Goal: Information Seeking & Learning: Learn about a topic

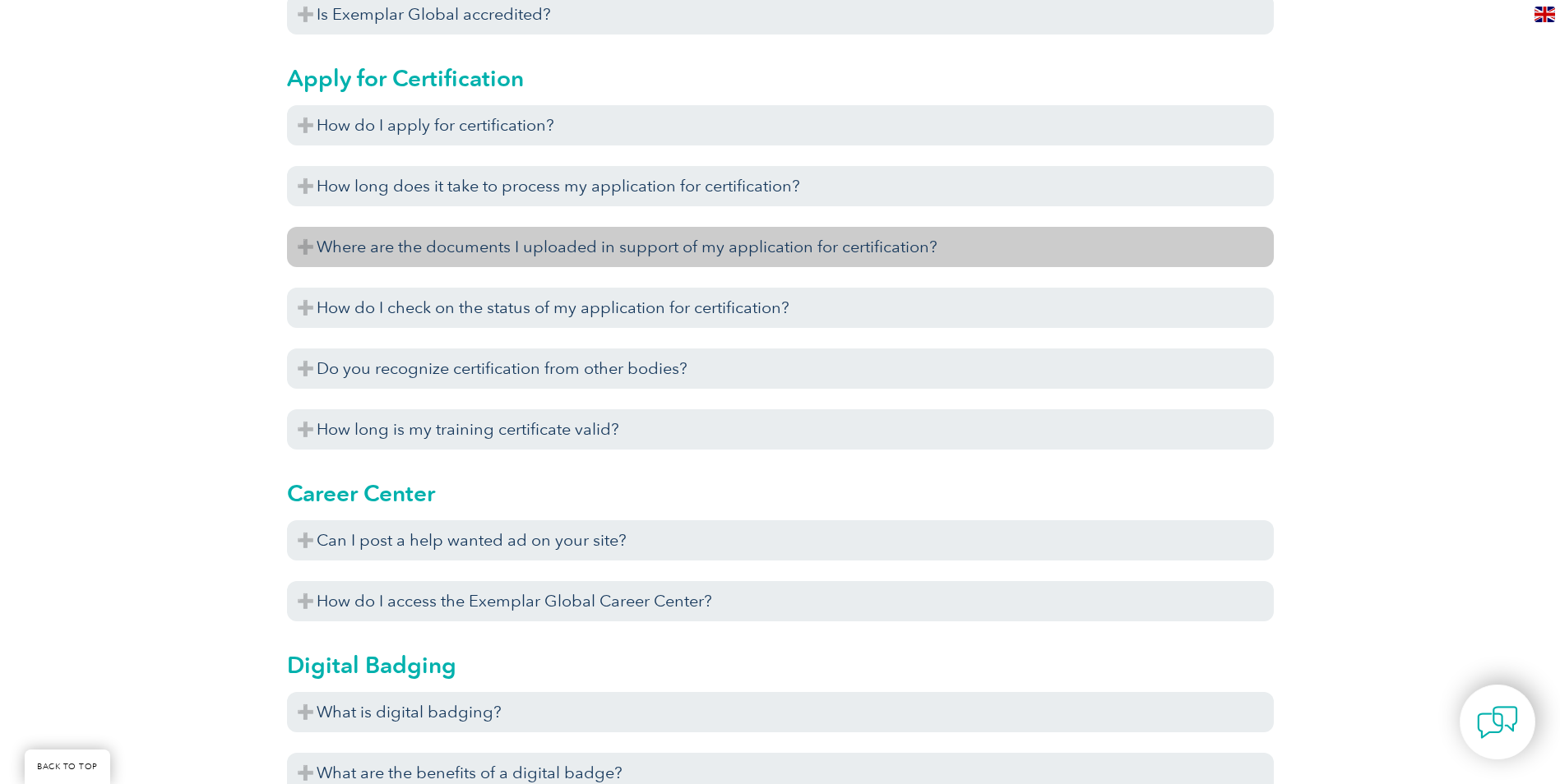
scroll to position [904, 0]
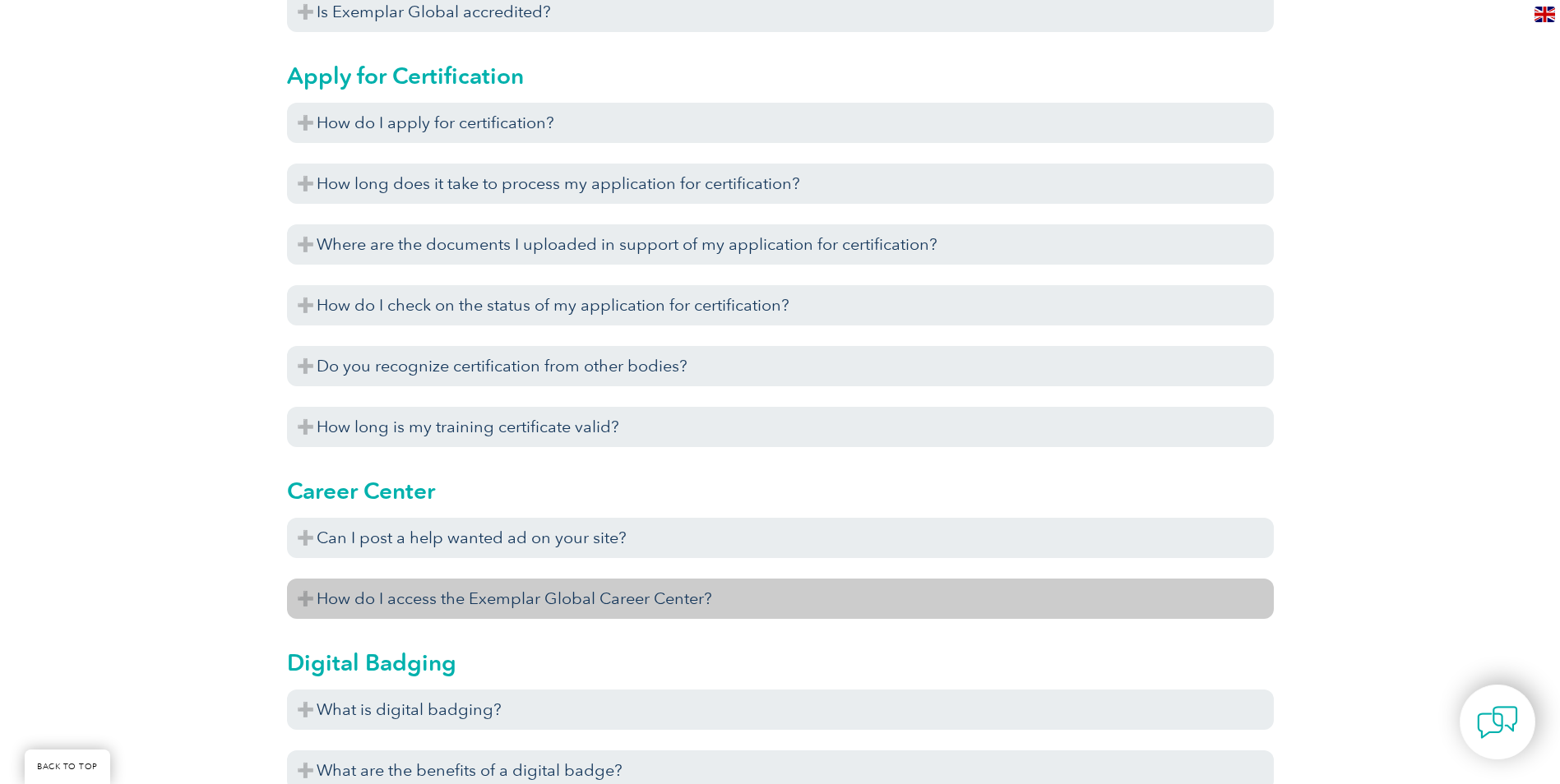
click at [683, 605] on h3 "How do I access the Exemplar Global Career Center?" at bounding box center [780, 598] width 987 height 40
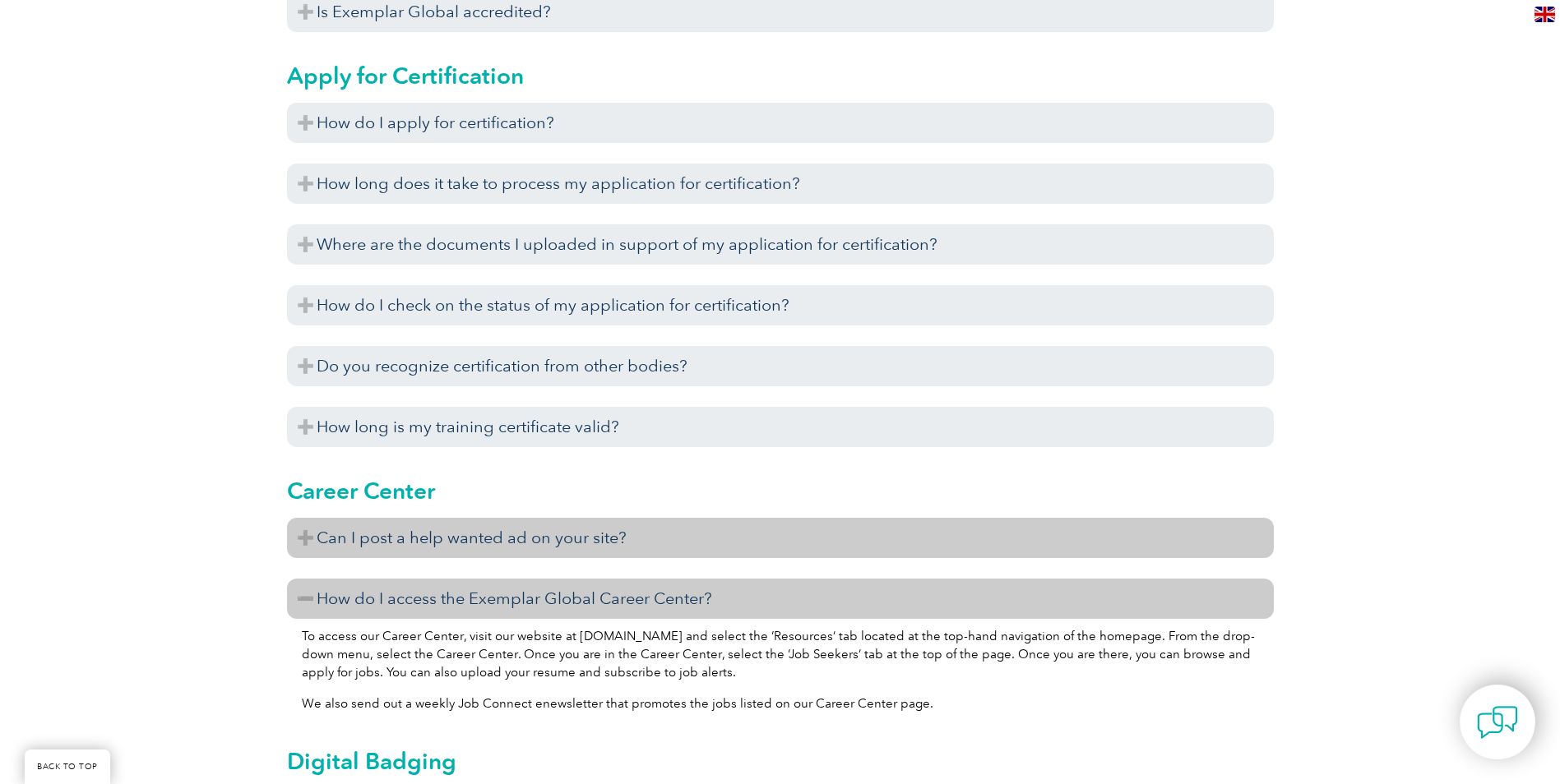
click at [619, 536] on h3 "Can I post a help wanted ad on your site?" at bounding box center [780, 538] width 987 height 40
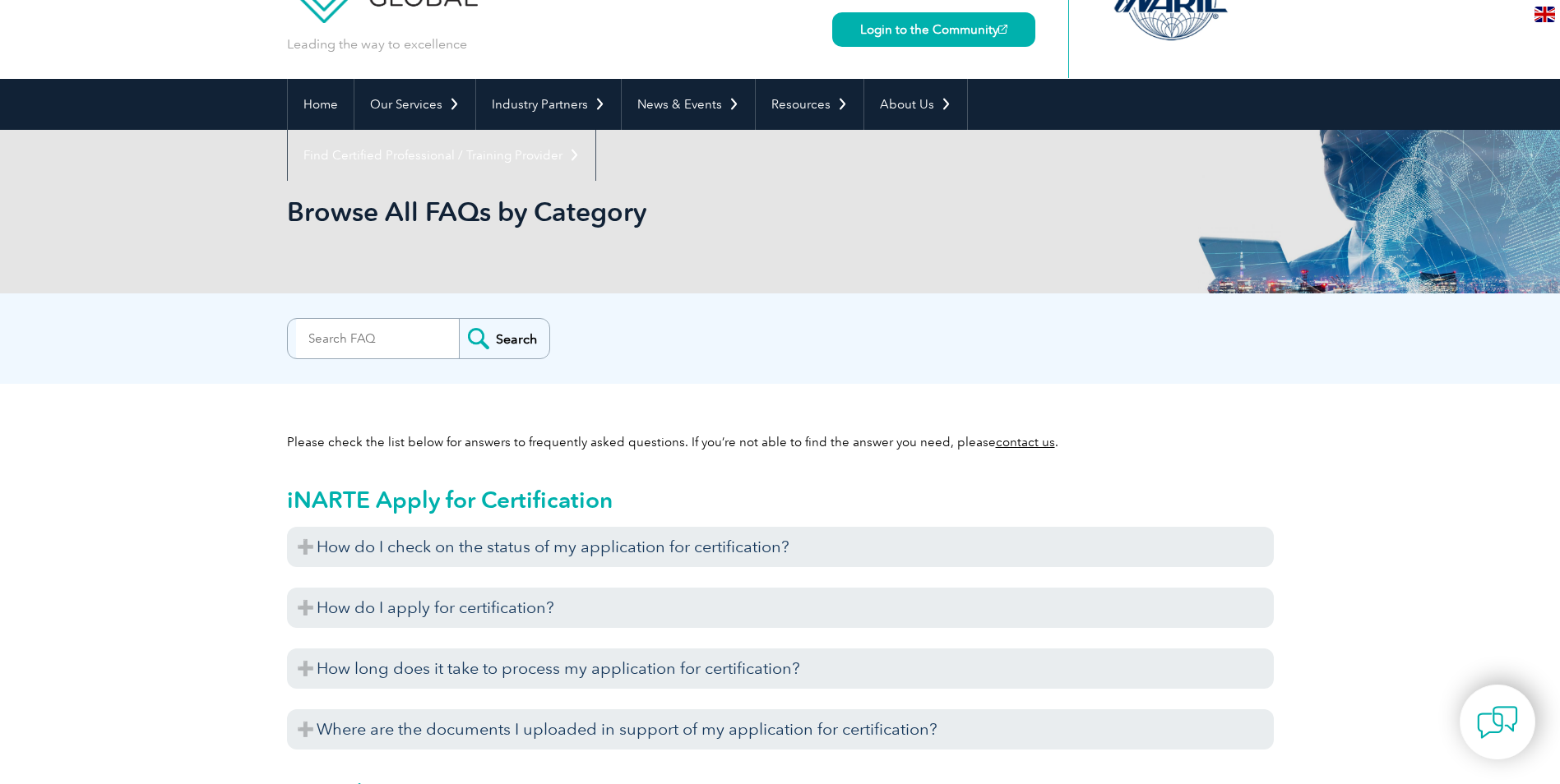
scroll to position [246, 0]
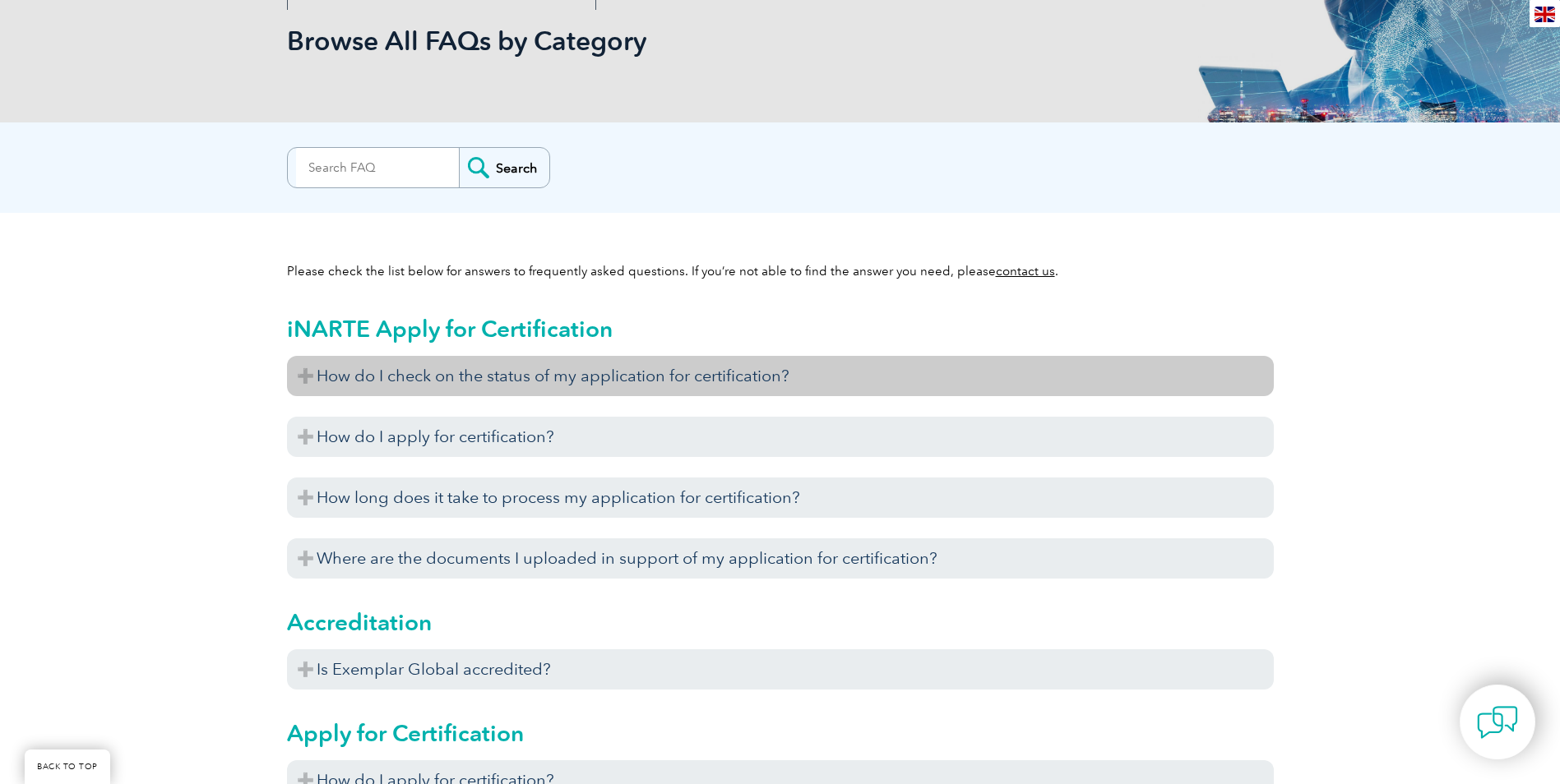
click at [614, 364] on h3 "How do I check on the status of my application for certification?" at bounding box center [780, 376] width 987 height 40
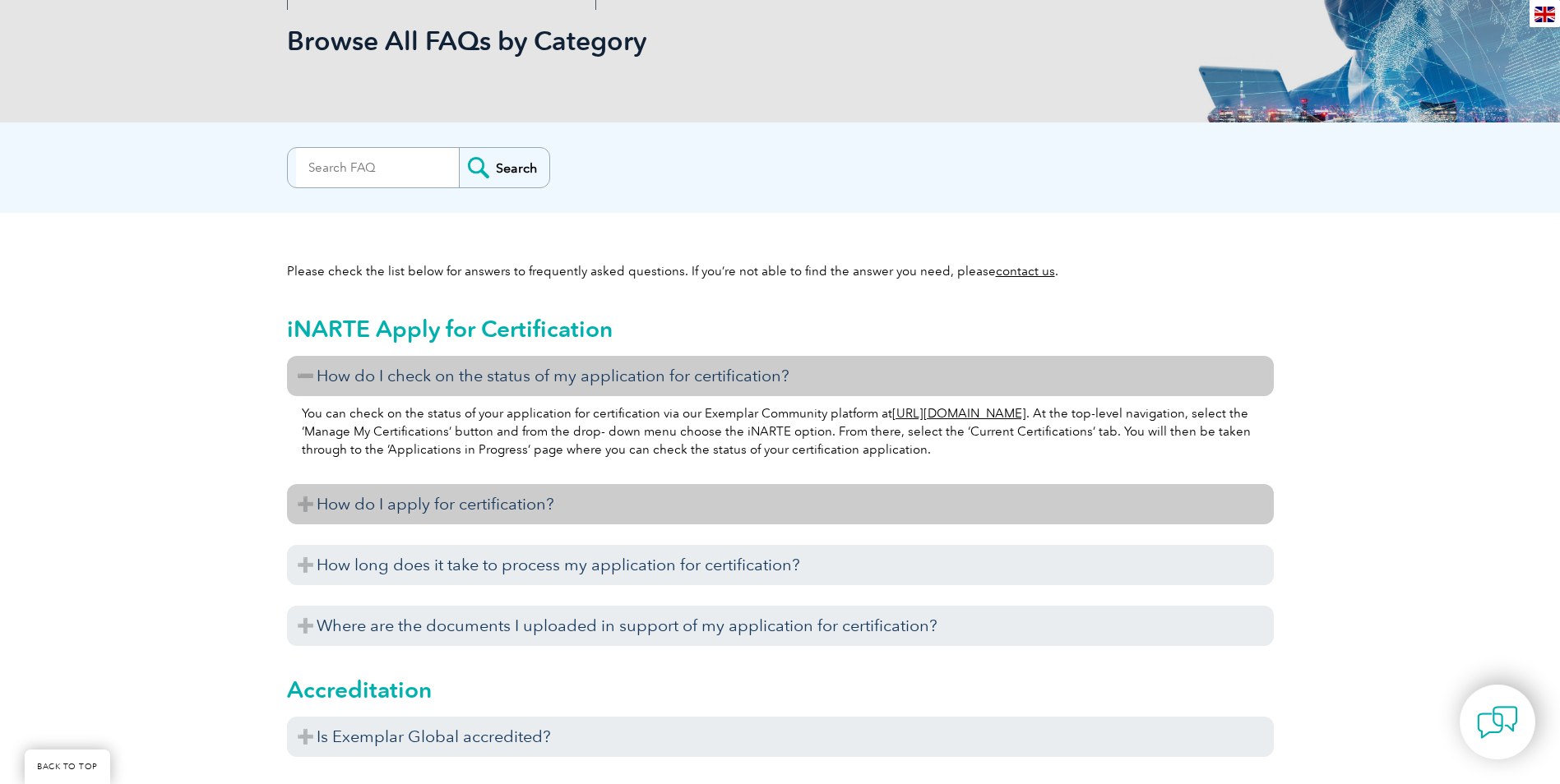
click at [597, 506] on h3 "How do I apply for certification?" at bounding box center [780, 504] width 987 height 40
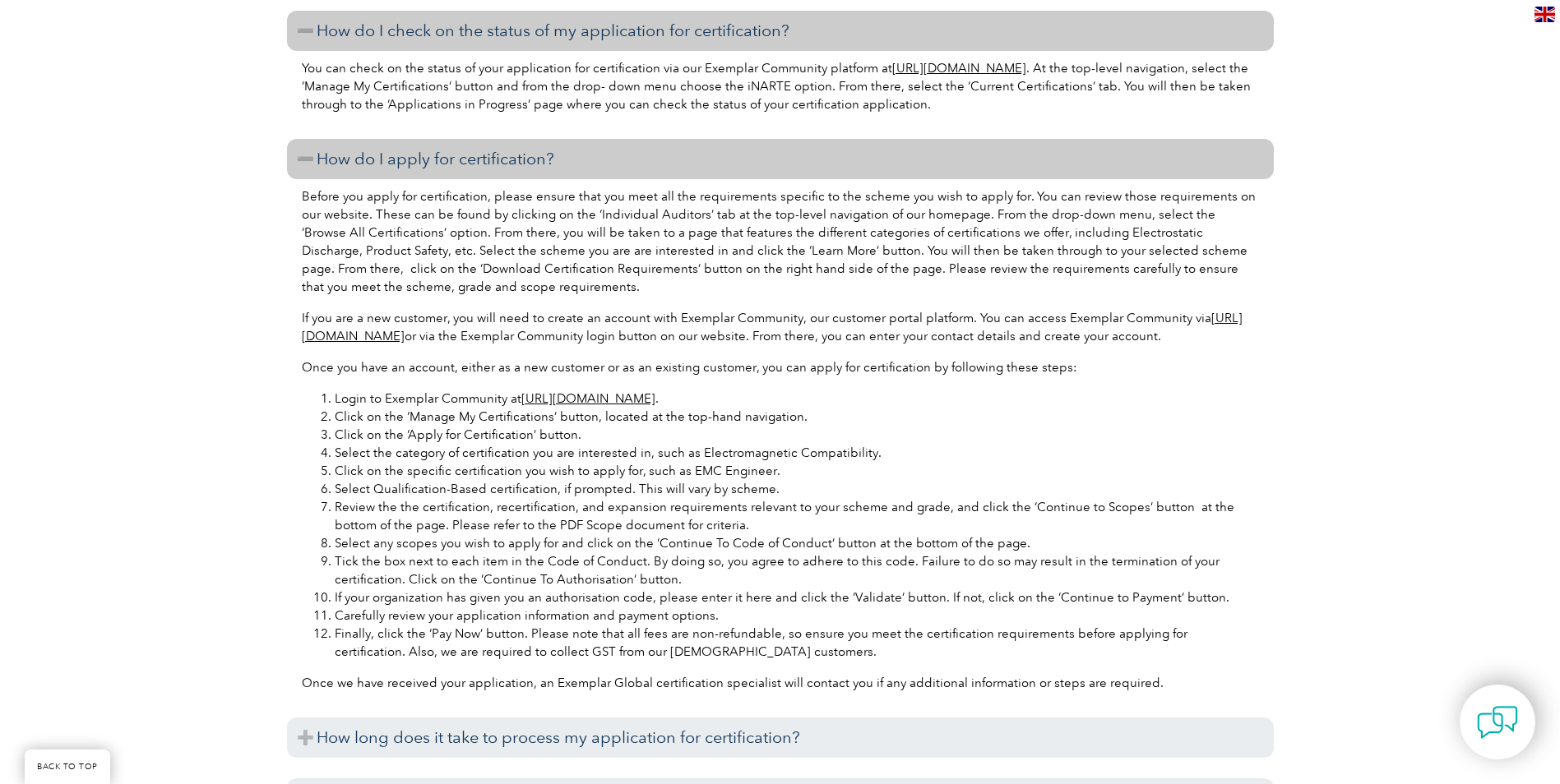
scroll to position [822, 0]
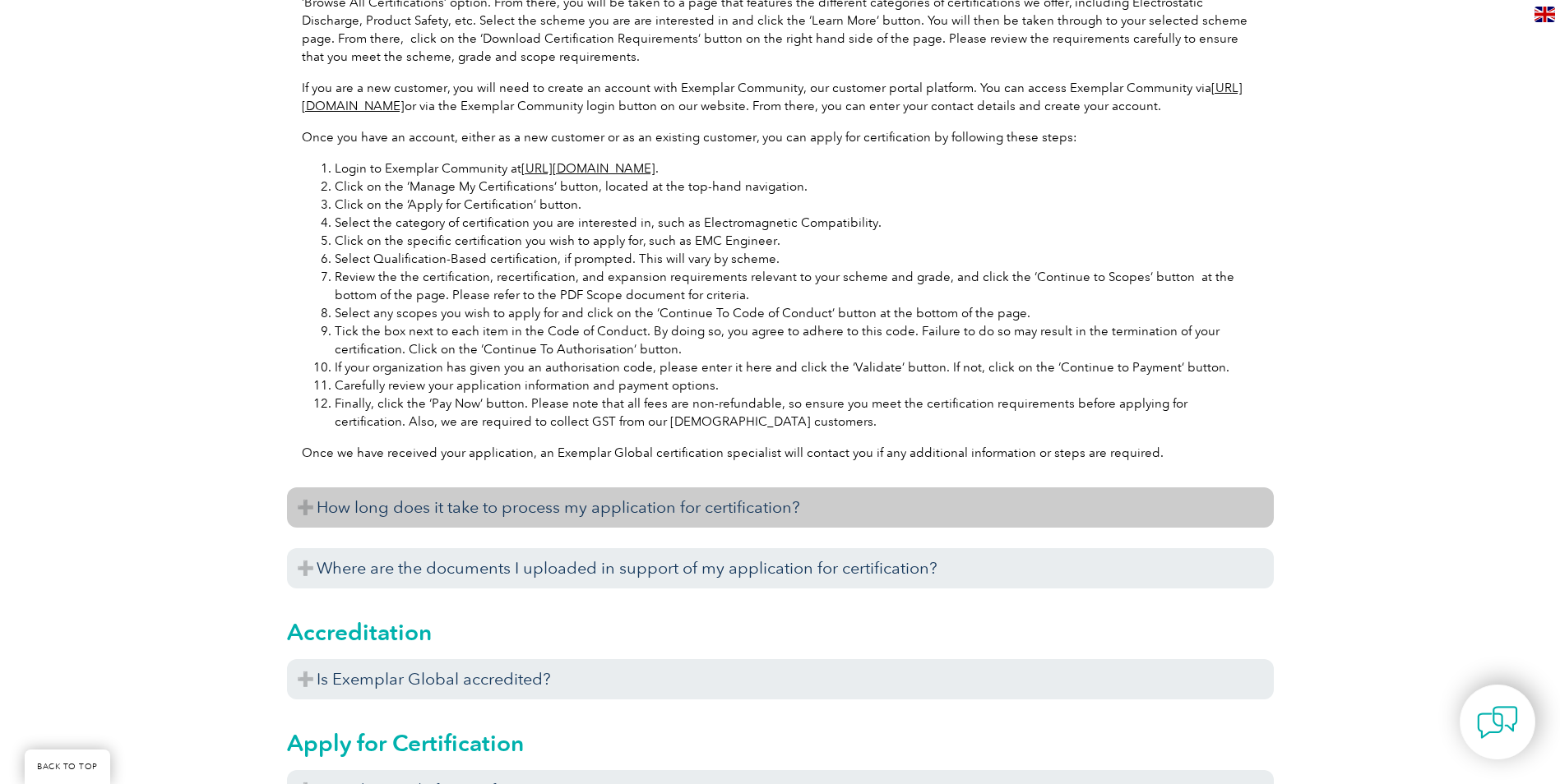
click at [597, 528] on h3 "How long does it take to process my application for certification?" at bounding box center [780, 508] width 987 height 40
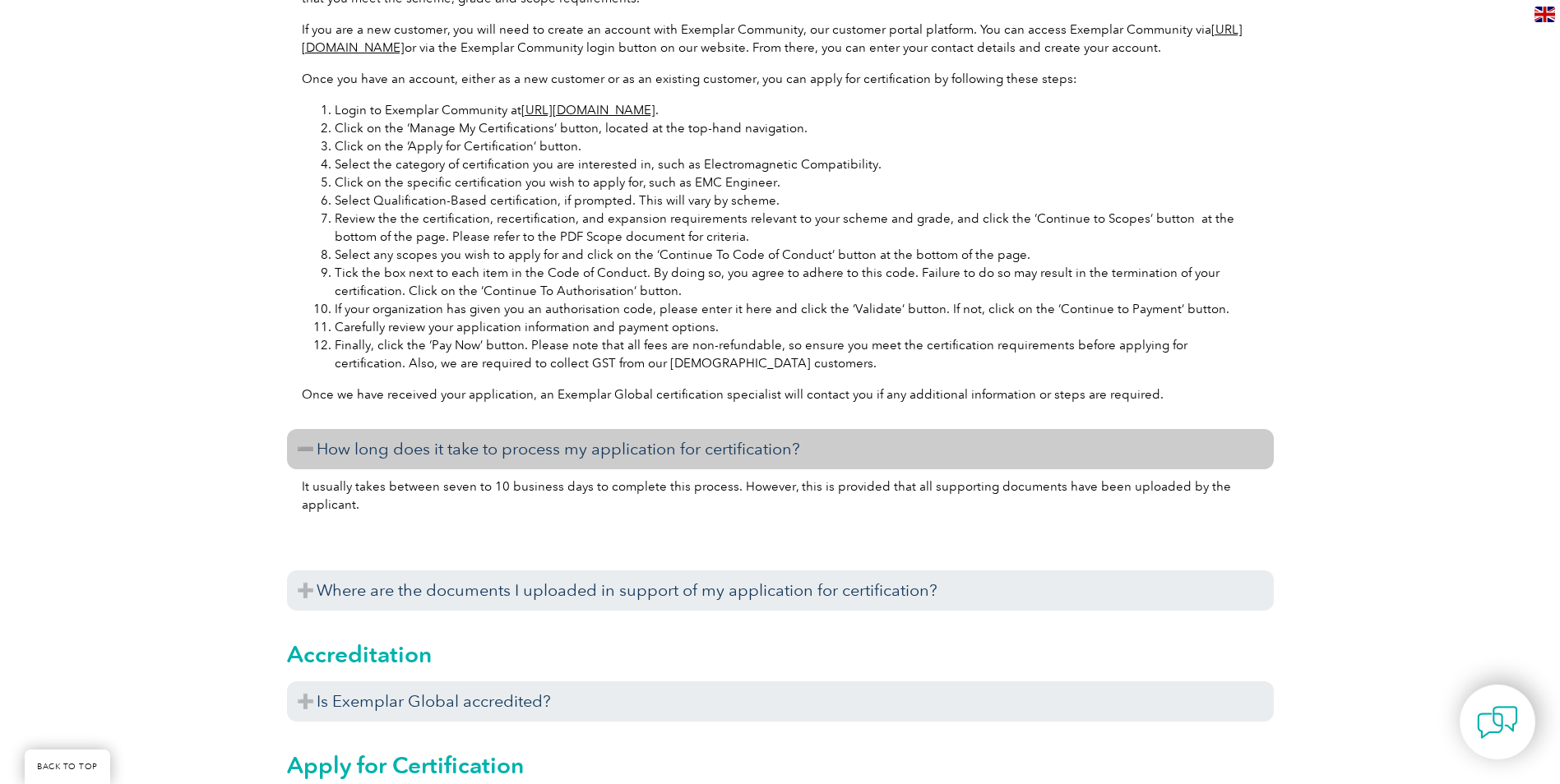
scroll to position [987, 0]
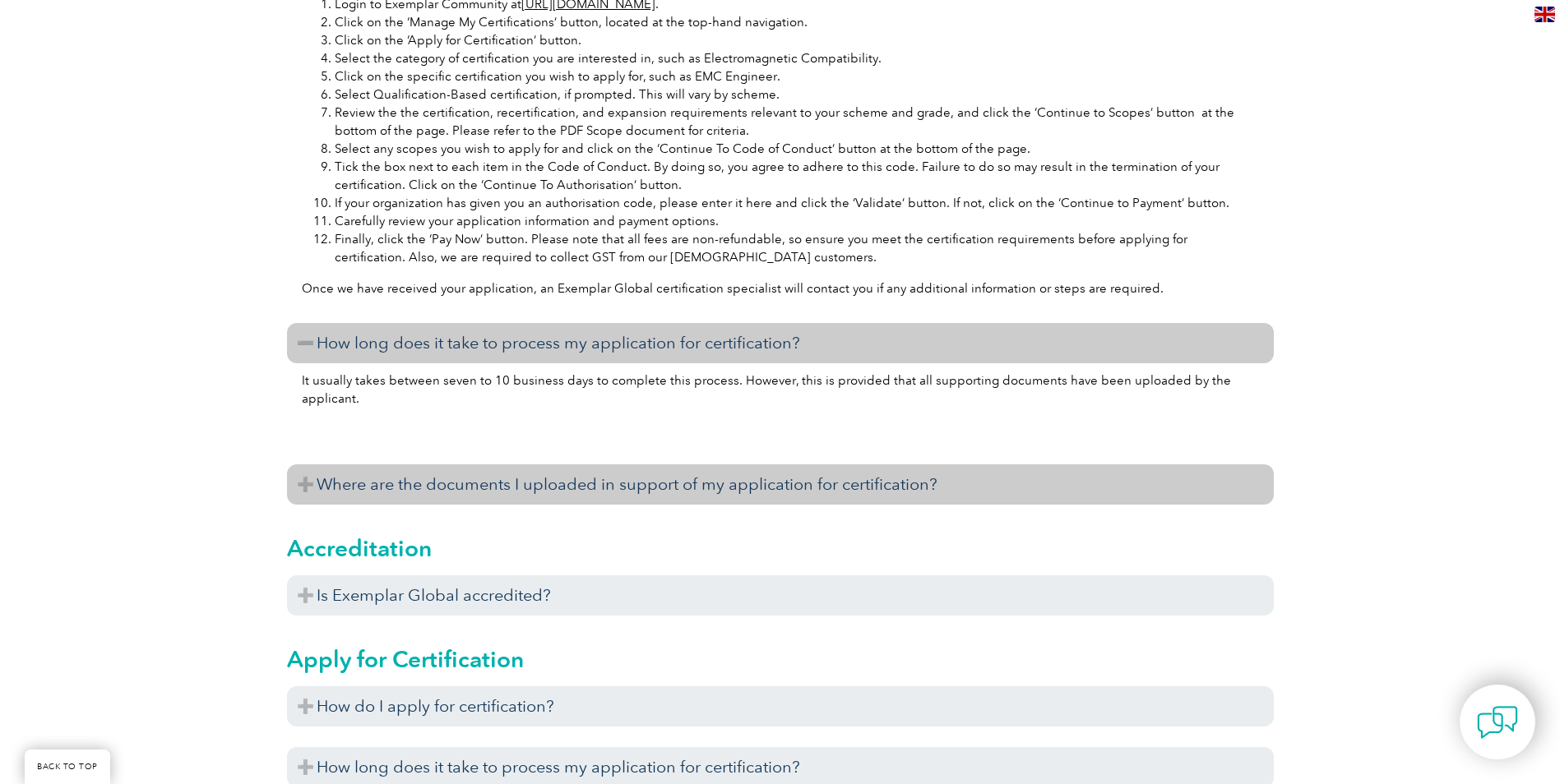
click at [577, 504] on h3 "Where are the documents I uploaded in support of my application for certificati…" at bounding box center [780, 484] width 987 height 40
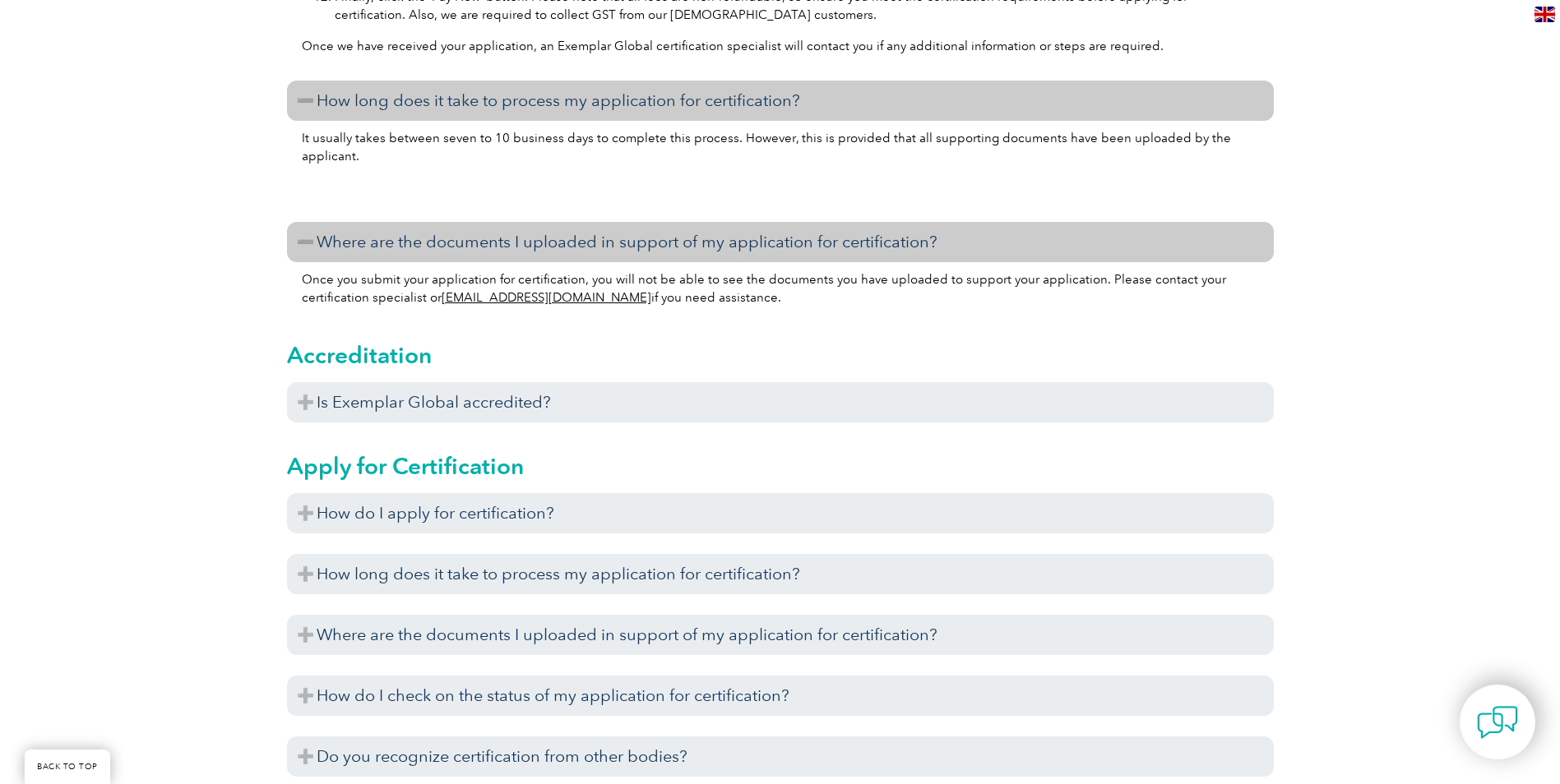
scroll to position [1233, 0]
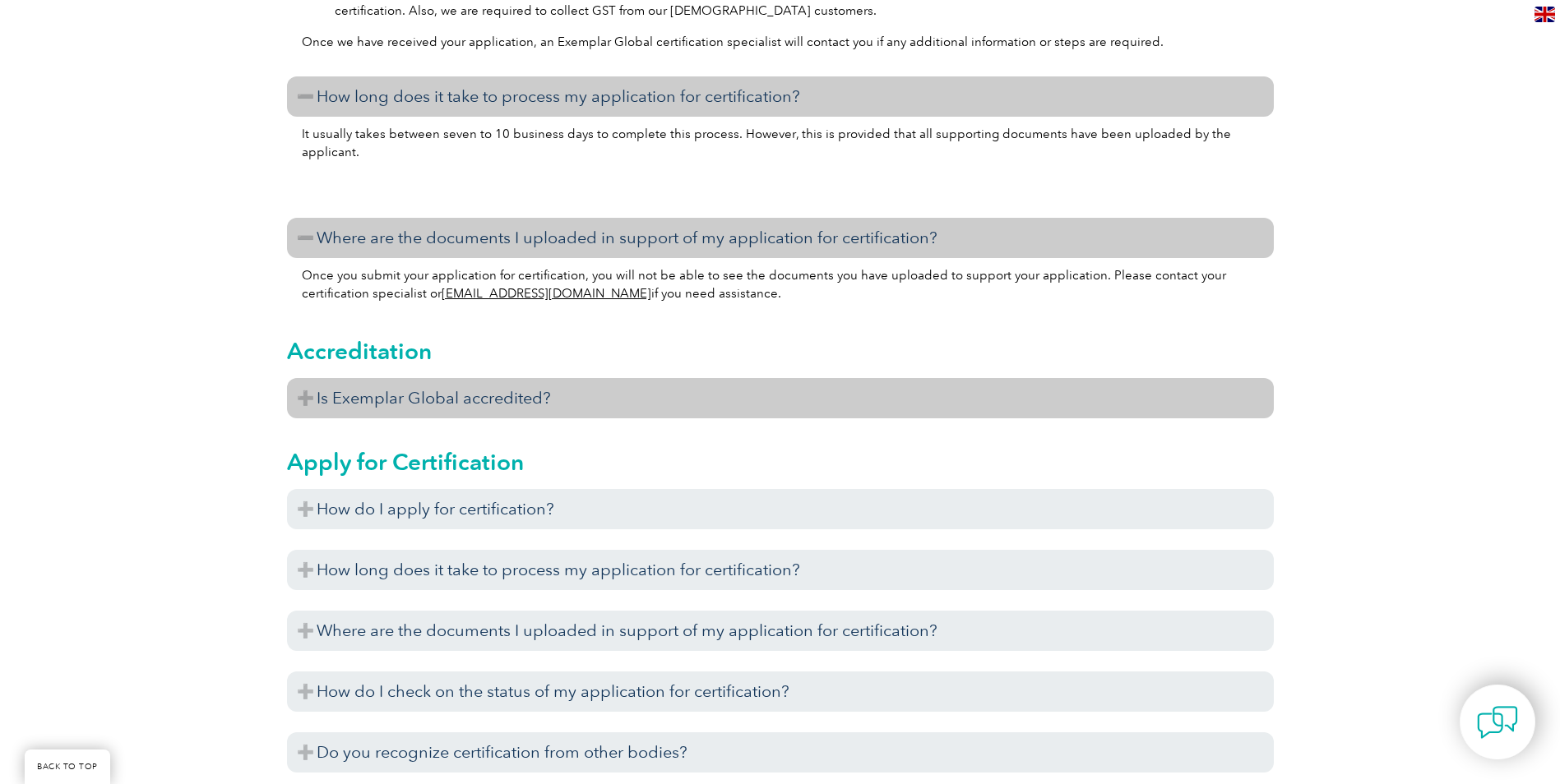
click at [496, 414] on h3 "Is Exemplar Global accredited?" at bounding box center [780, 398] width 987 height 40
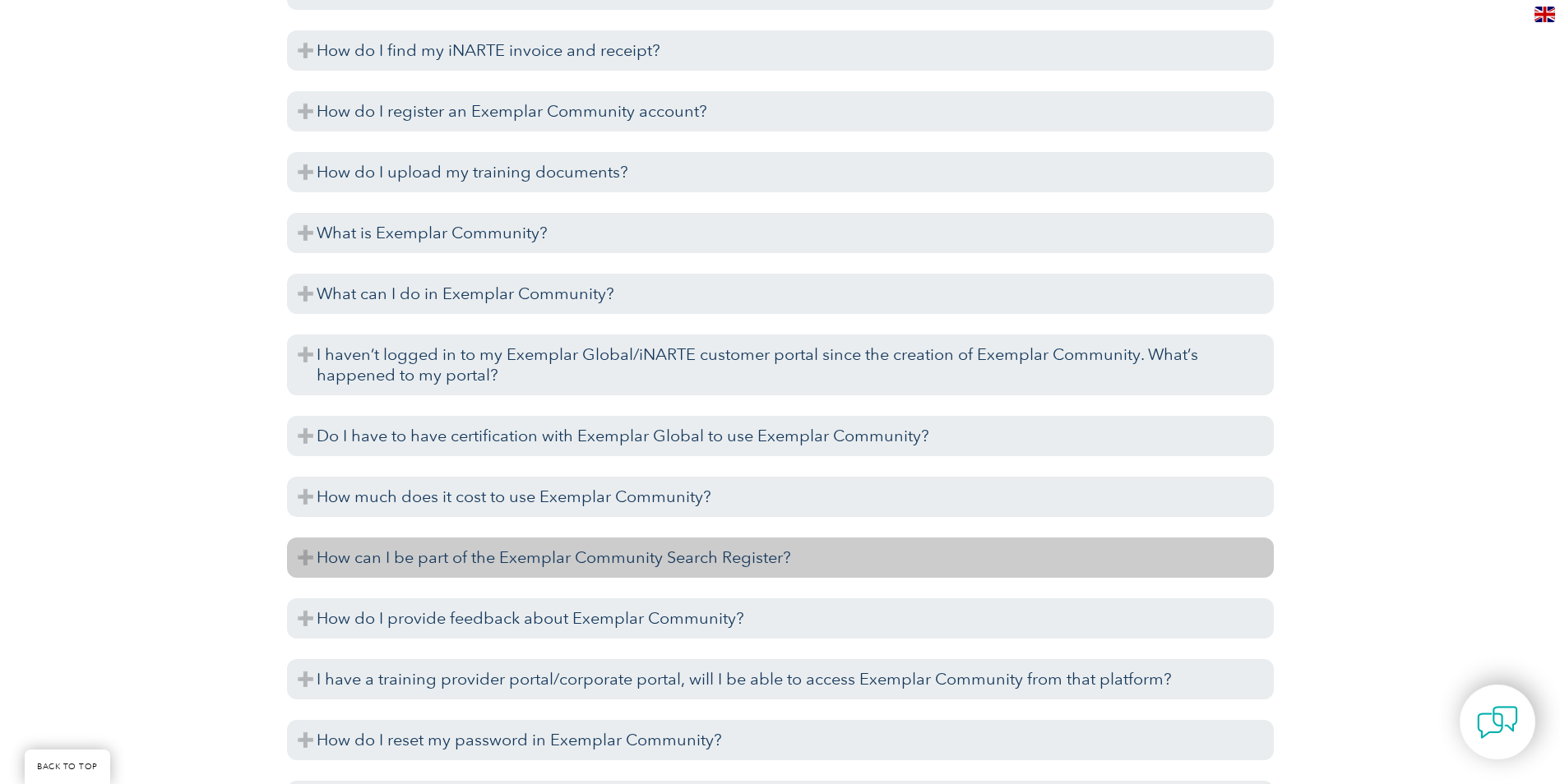
scroll to position [3535, 0]
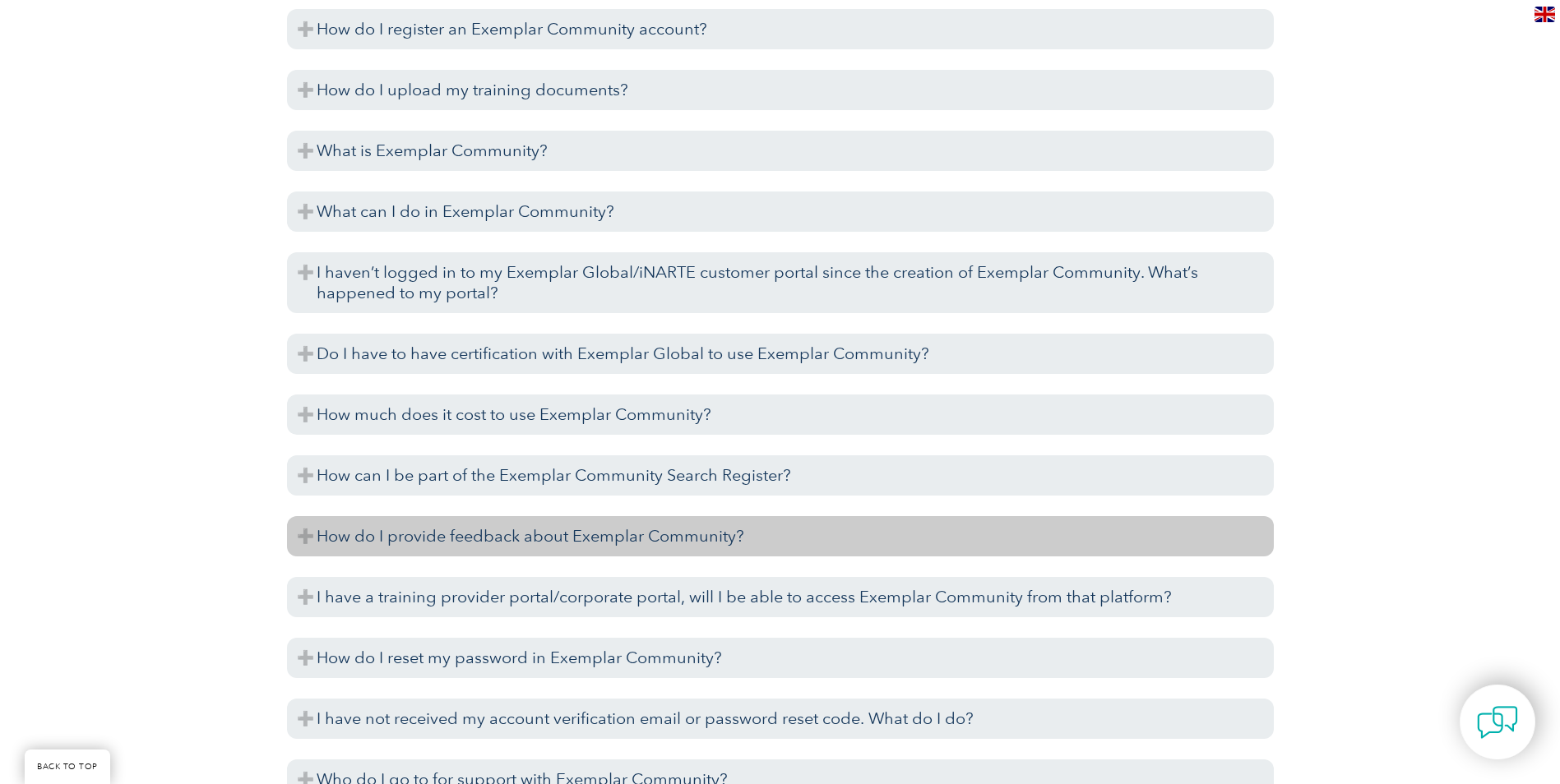
click at [684, 557] on h3 "How do I provide feedback about Exemplar Community?" at bounding box center [780, 536] width 987 height 40
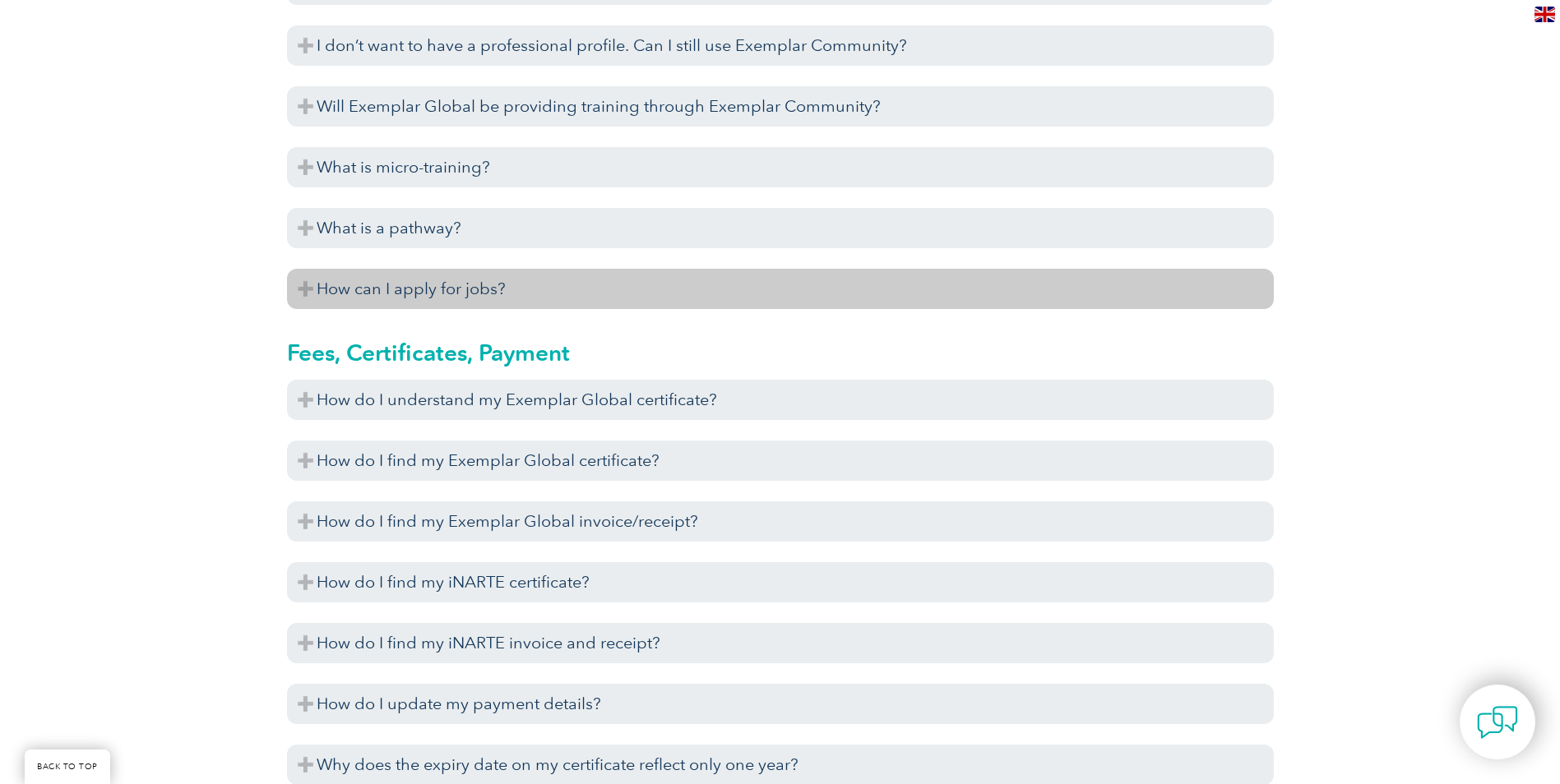
scroll to position [4686, 0]
click at [552, 309] on h3 "How can I apply for jobs?" at bounding box center [780, 288] width 987 height 40
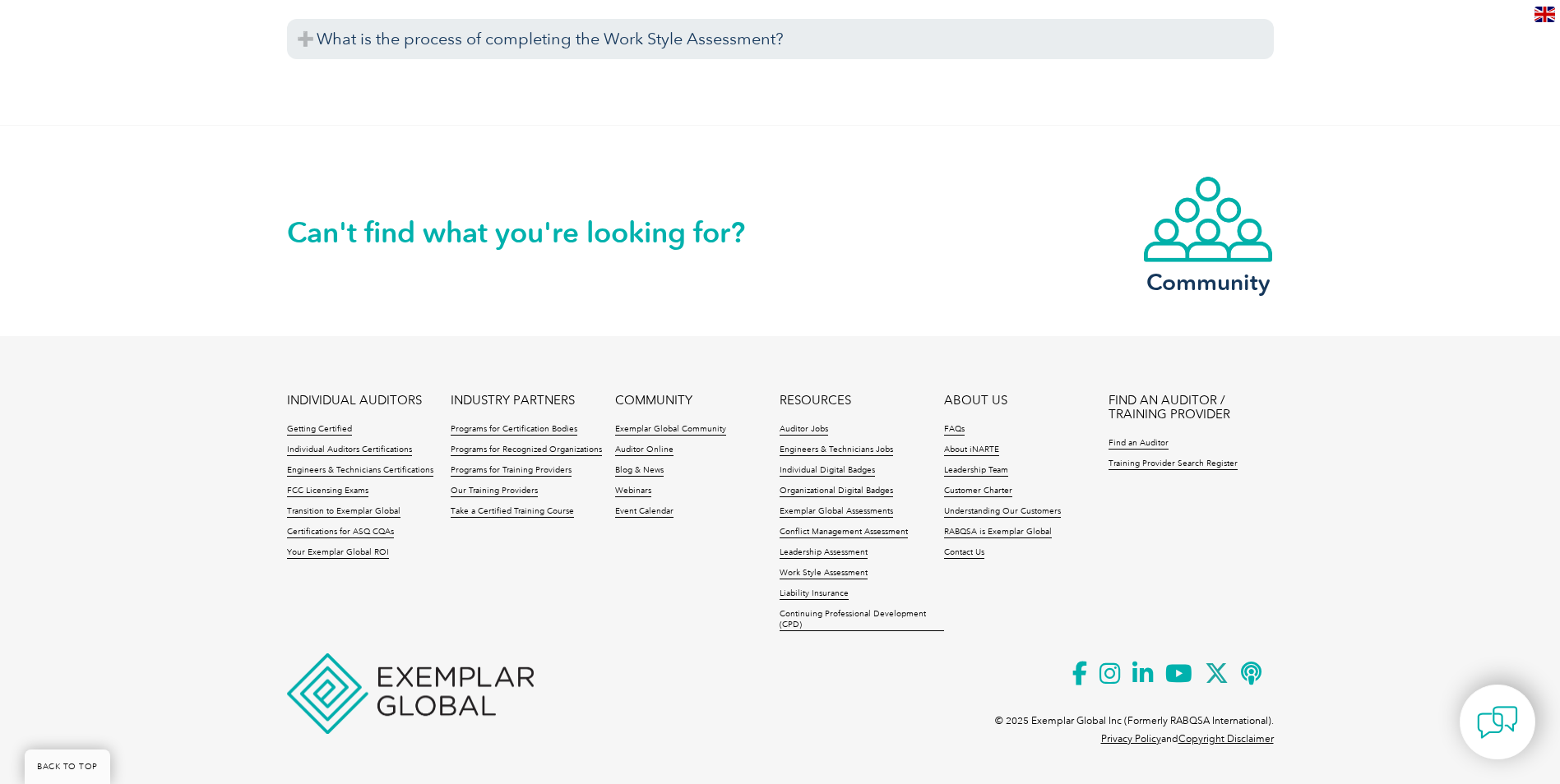
scroll to position [7575, 0]
click at [12, 486] on footer "INDIVIDUAL AUDITORS Getting Certified Individual Auditors Certifications Engine…" at bounding box center [780, 554] width 1560 height 437
